Goal: Information Seeking & Learning: Learn about a topic

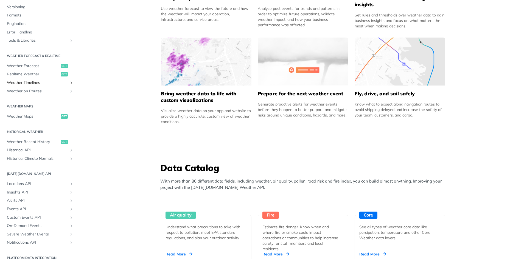
scroll to position [105, 0]
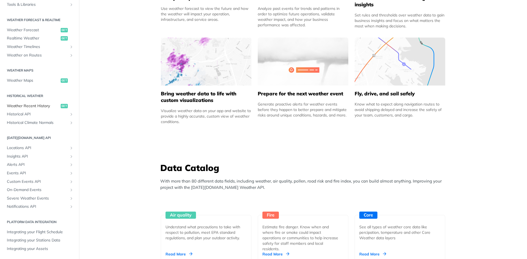
click at [39, 106] on span "Weather Recent History" at bounding box center [33, 105] width 52 height 5
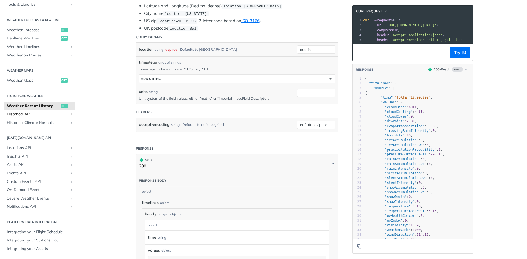
click at [27, 114] on span "Historical API" at bounding box center [37, 114] width 61 height 5
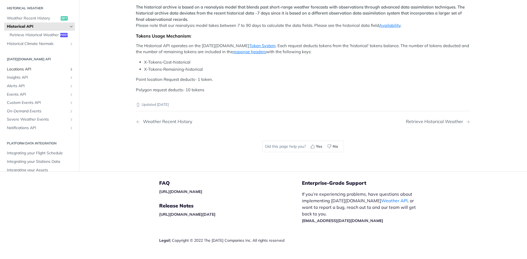
click at [24, 72] on span "Locations API" at bounding box center [37, 69] width 61 height 5
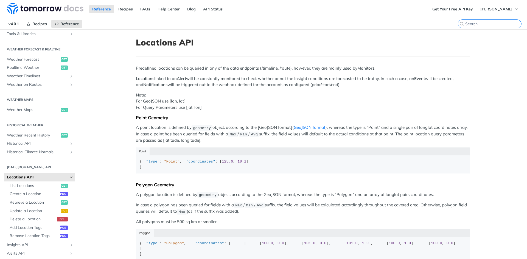
click at [498, 25] on input "CTRL-K" at bounding box center [493, 23] width 56 height 5
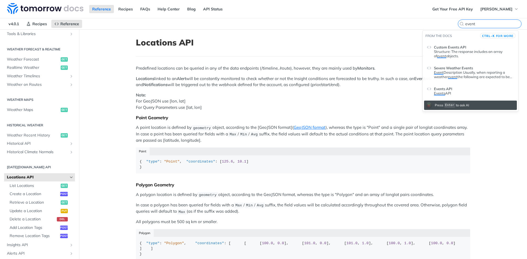
type input "event"
click at [468, 90] on header "Events API" at bounding box center [474, 87] width 80 height 7
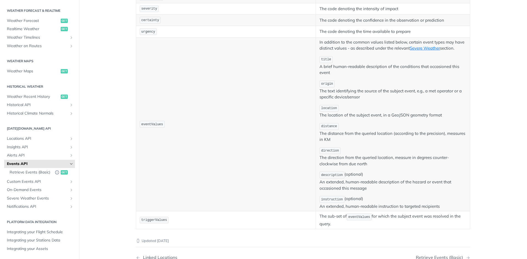
click at [168, 125] on p "eventValues" at bounding box center [226, 124] width 172 height 8
